Goal: Check status: Check status

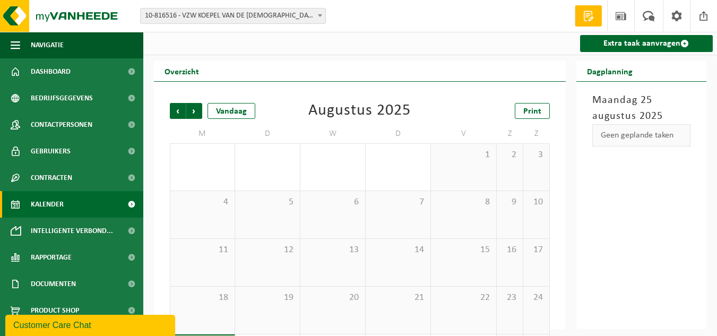
click at [320, 15] on b at bounding box center [320, 15] width 4 height 3
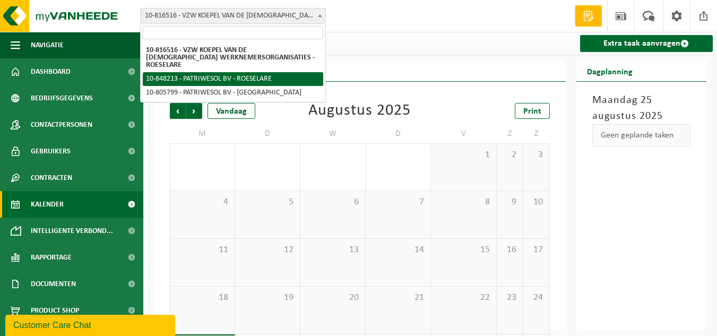
select select "95379"
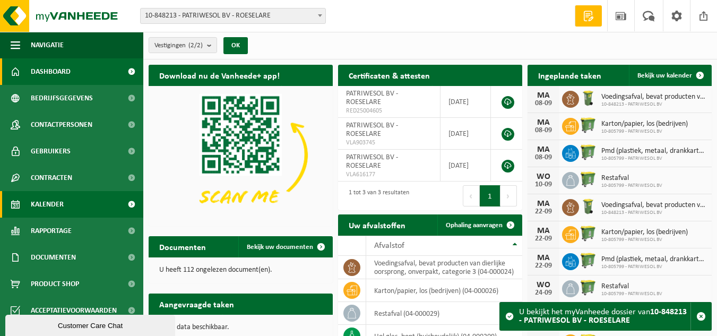
click at [57, 199] on span "Kalender" at bounding box center [47, 204] width 33 height 27
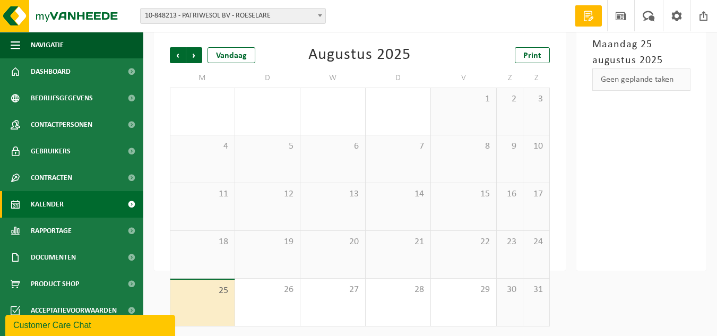
scroll to position [60, 0]
click at [320, 13] on span at bounding box center [320, 15] width 11 height 14
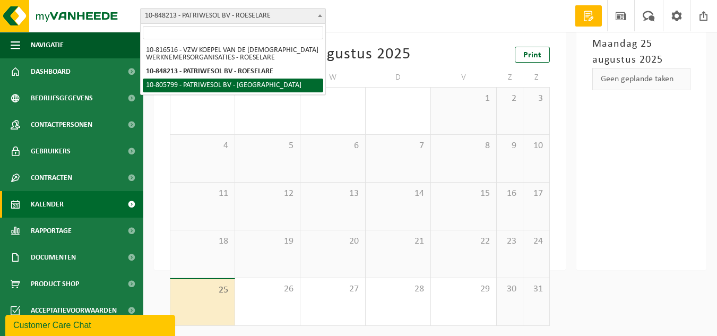
drag, startPoint x: 232, startPoint y: 84, endPoint x: 269, endPoint y: 89, distance: 38.0
select select "38548"
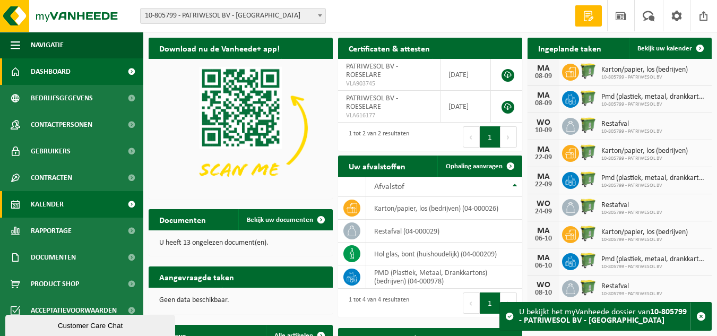
drag, startPoint x: 47, startPoint y: 200, endPoint x: 91, endPoint y: 198, distance: 43.5
click at [48, 199] on span "Kalender" at bounding box center [47, 204] width 33 height 27
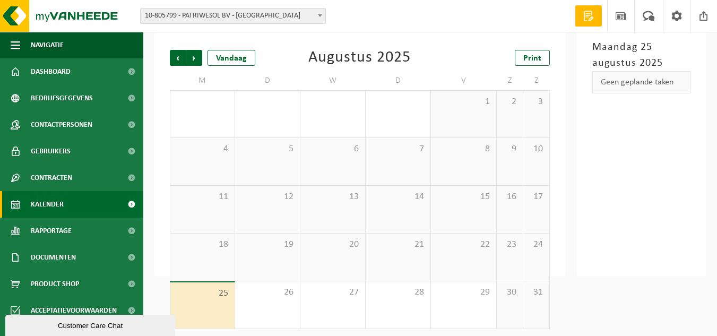
scroll to position [57, 0]
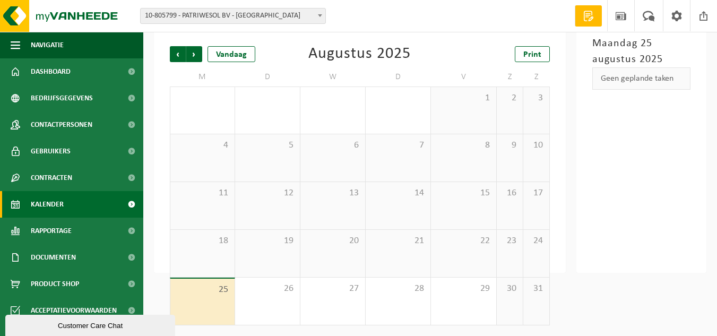
click at [318, 14] on b at bounding box center [320, 15] width 4 height 3
click at [317, 13] on span at bounding box center [320, 15] width 11 height 14
click at [193, 51] on span "Volgende" at bounding box center [194, 54] width 16 height 16
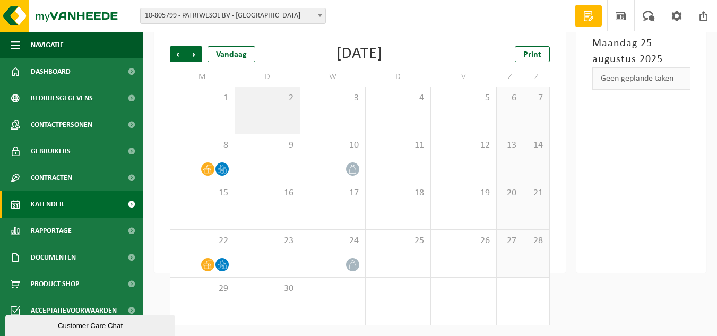
scroll to position [0, 0]
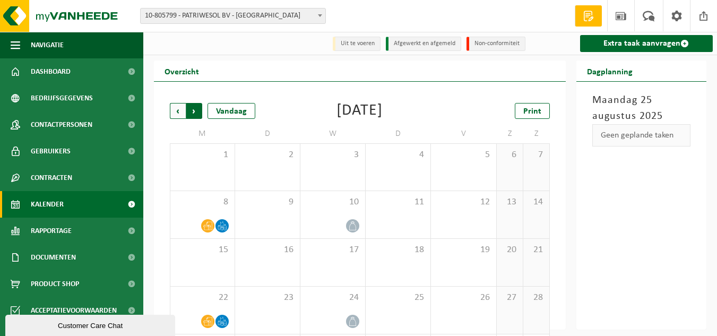
click at [177, 109] on span "Vorige" at bounding box center [178, 111] width 16 height 16
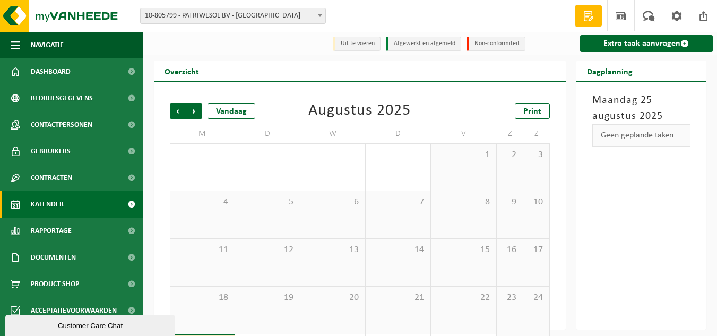
click at [177, 109] on span "Vorige" at bounding box center [178, 111] width 16 height 16
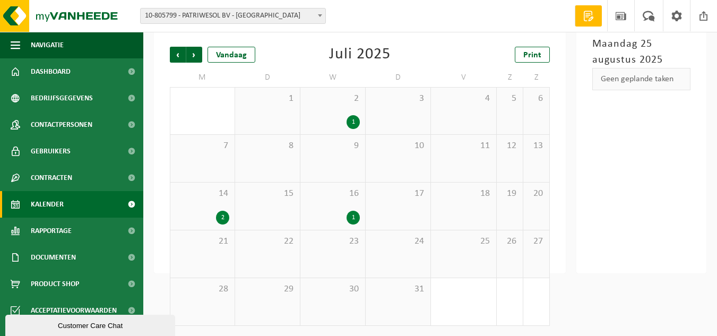
scroll to position [57, 0]
click at [197, 51] on span "Volgende" at bounding box center [194, 54] width 16 height 16
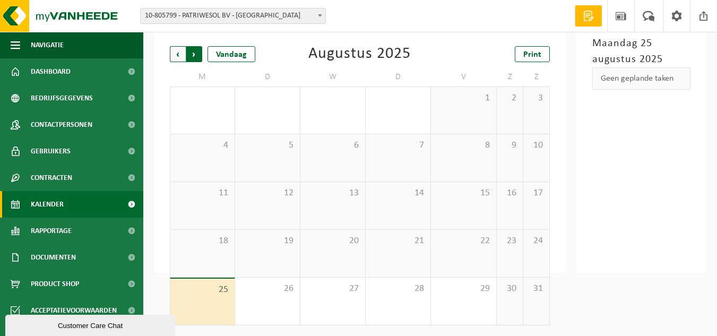
click at [180, 53] on span "Vorige" at bounding box center [178, 54] width 16 height 16
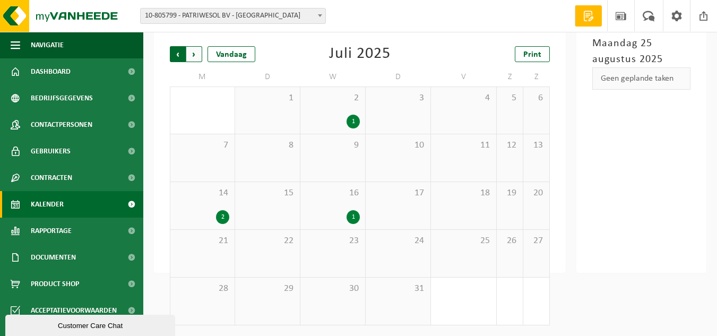
click at [194, 52] on span "Volgende" at bounding box center [194, 54] width 16 height 16
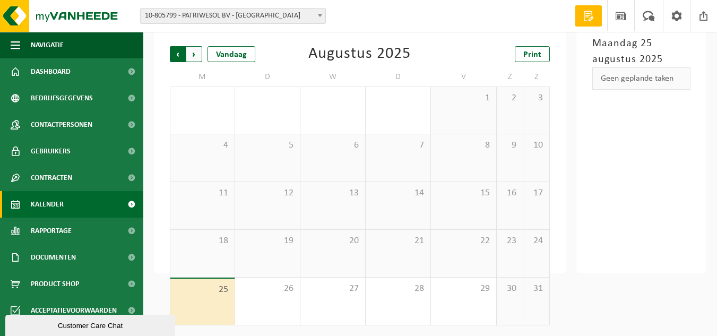
click at [194, 51] on span "Volgende" at bounding box center [194, 54] width 16 height 16
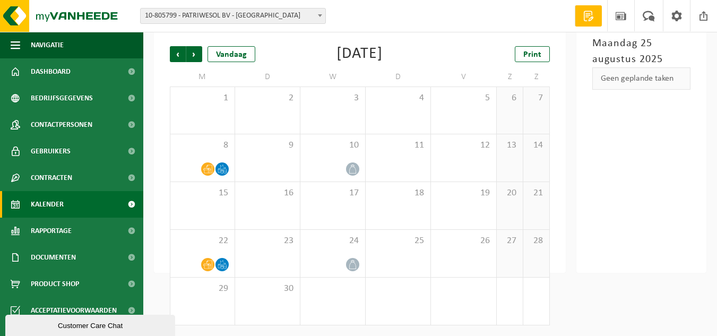
click at [323, 14] on span at bounding box center [320, 15] width 11 height 14
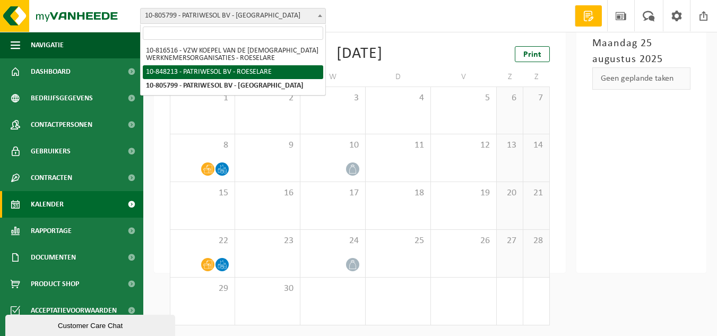
select select "95379"
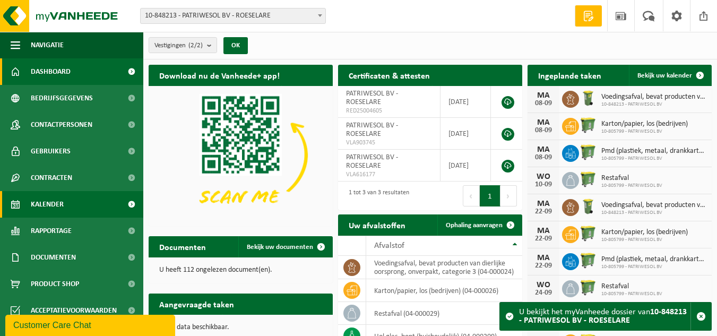
click at [46, 200] on span "Kalender" at bounding box center [47, 204] width 33 height 27
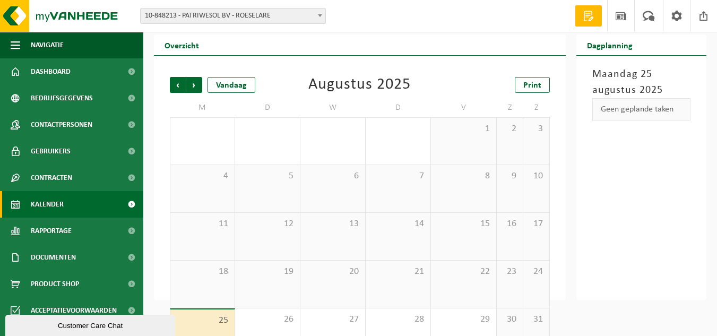
scroll to position [60, 0]
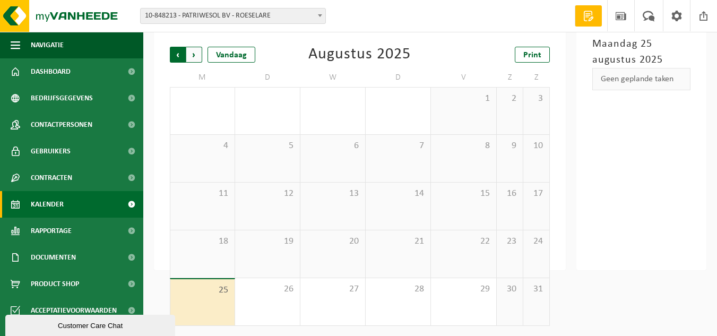
click at [194, 54] on span "Volgende" at bounding box center [194, 55] width 16 height 16
